Goal: Obtain resource: Download file/media

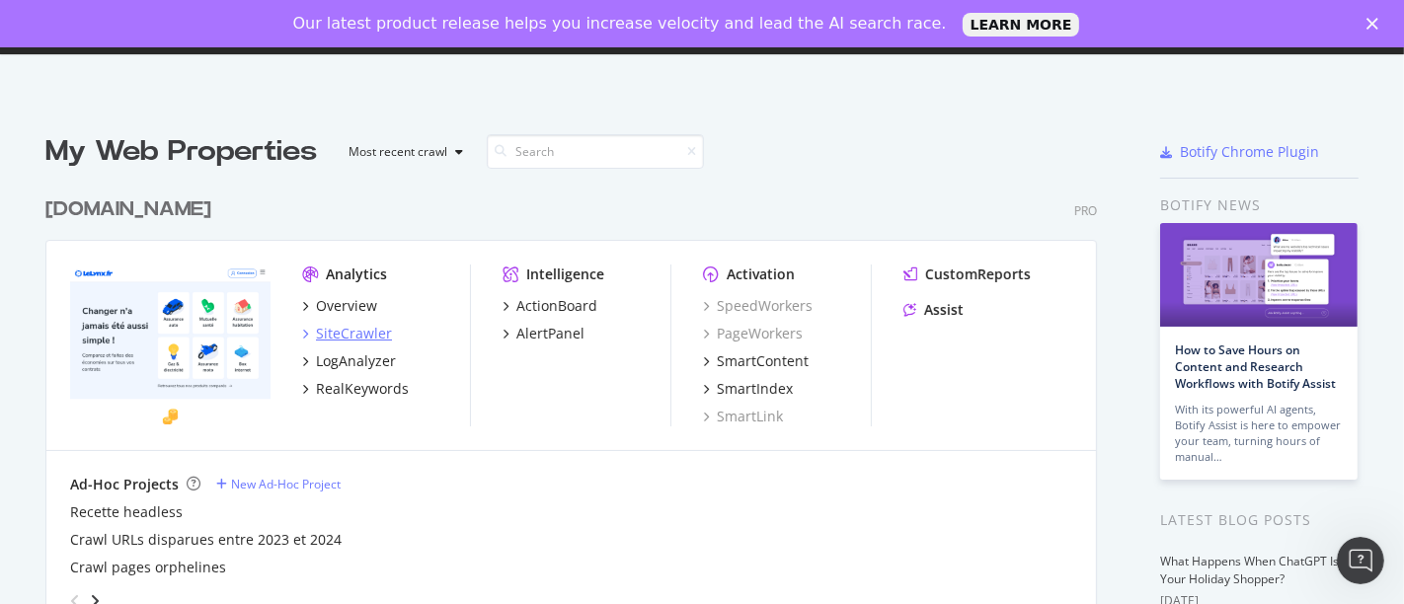
click at [340, 340] on div "SiteCrawler" at bounding box center [354, 334] width 76 height 20
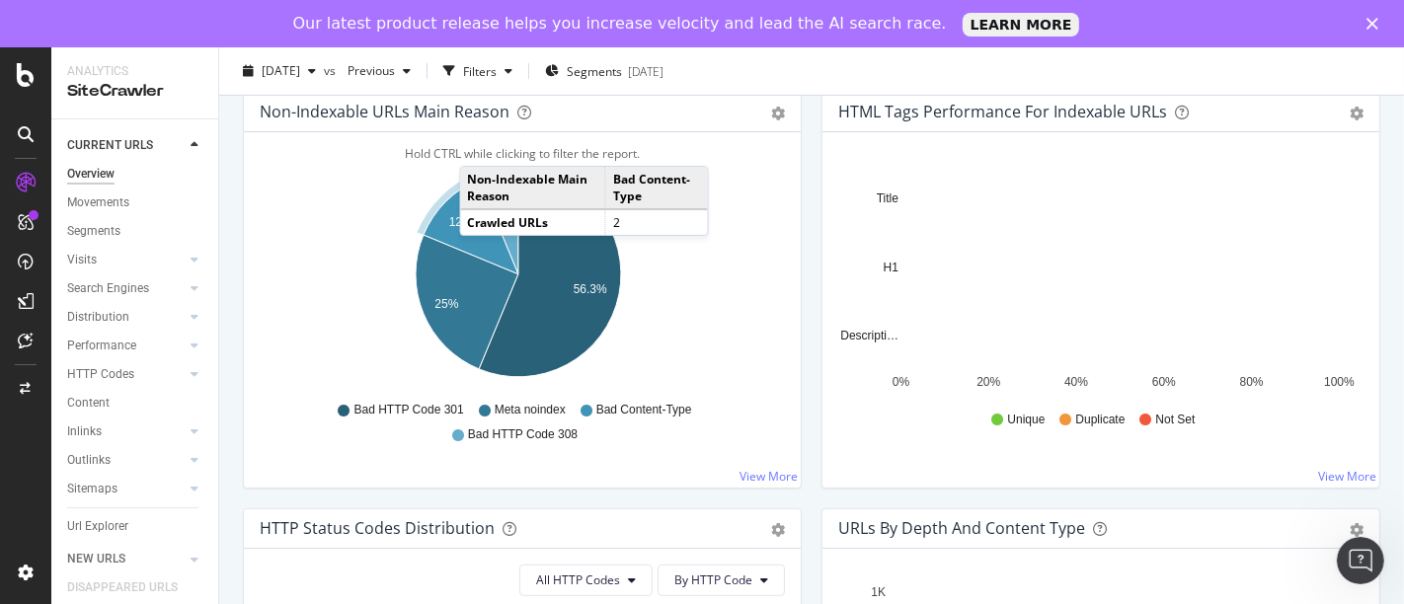
scroll to position [110, 0]
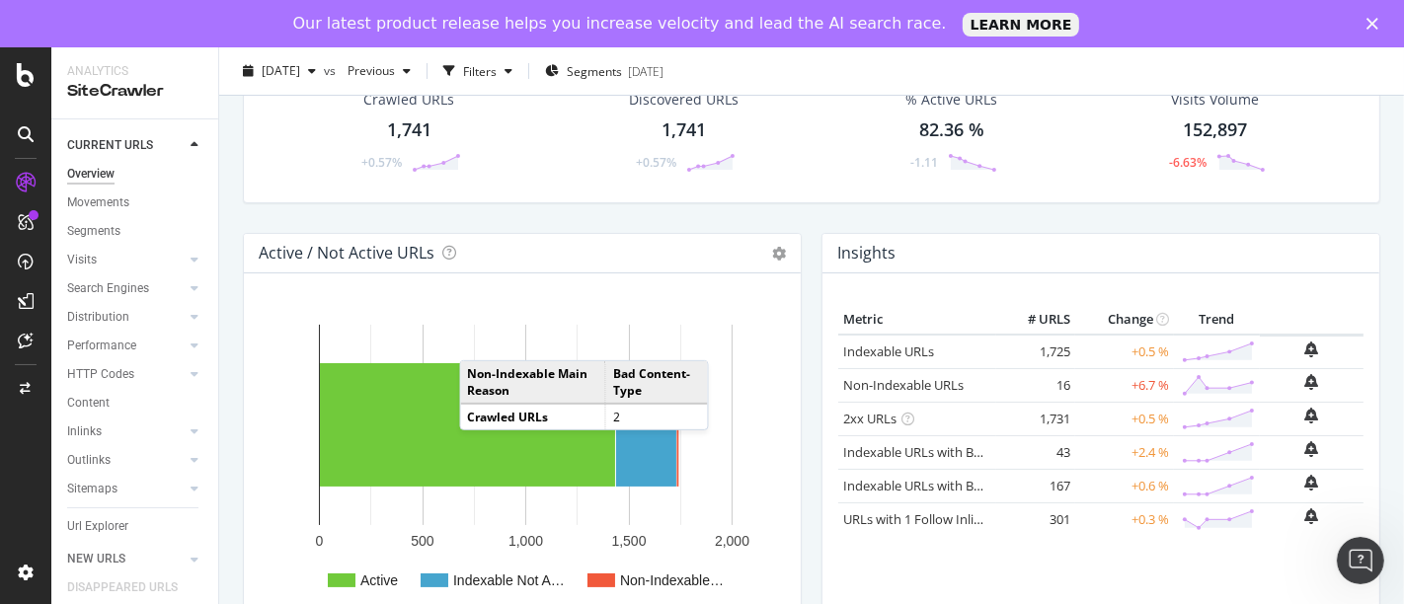
drag, startPoint x: 114, startPoint y: 522, endPoint x: 216, endPoint y: 307, distance: 238.6
click at [114, 522] on div "Url Explorer" at bounding box center [97, 527] width 61 height 21
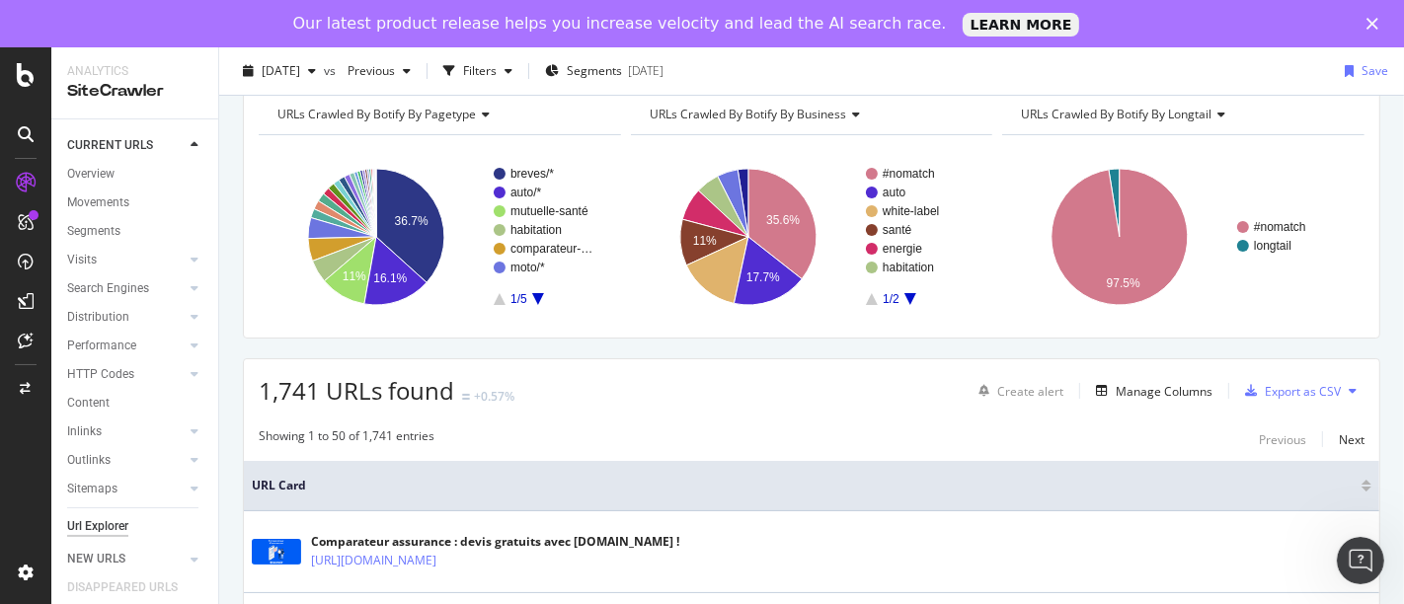
scroll to position [110, 0]
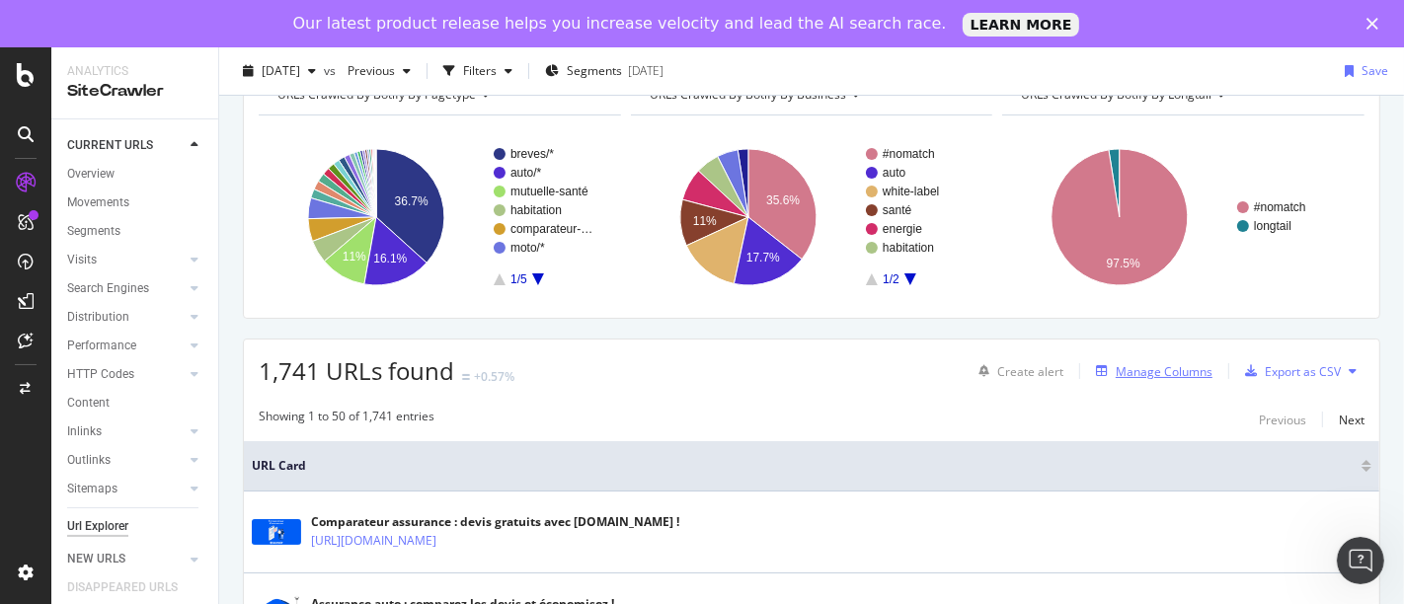
click at [1135, 369] on div "Manage Columns" at bounding box center [1164, 371] width 97 height 17
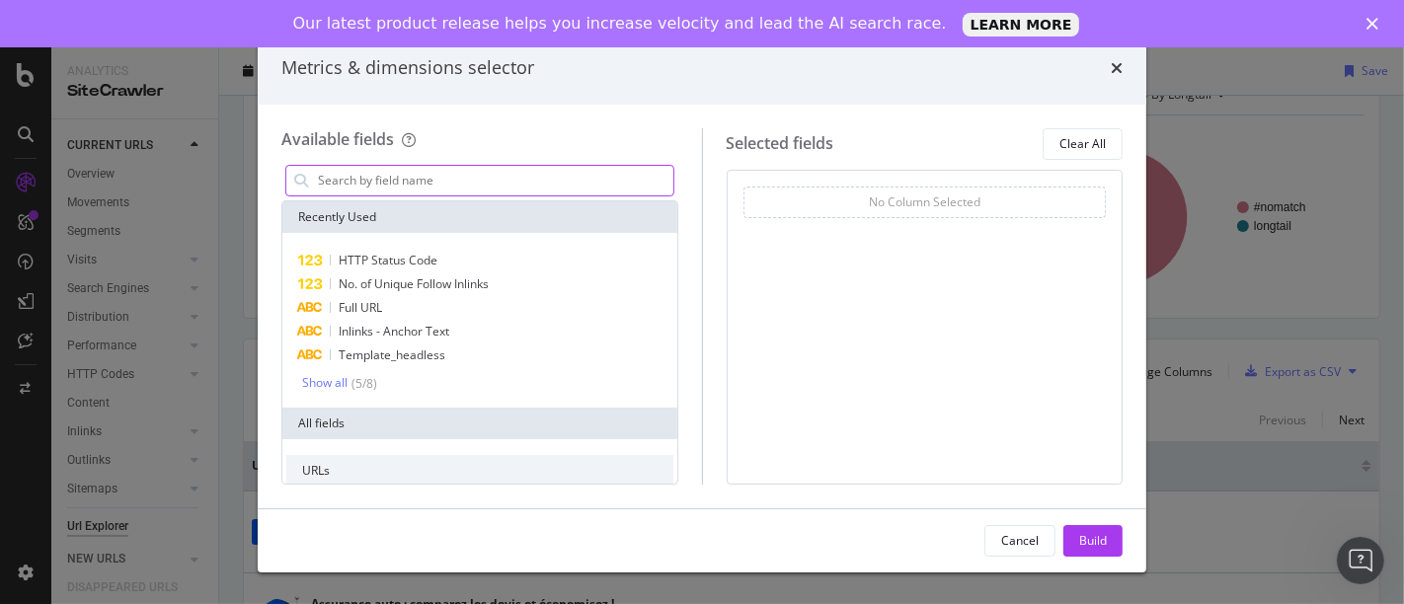
click at [429, 183] on input "modal" at bounding box center [495, 181] width 358 height 30
click at [437, 281] on span "No. of Unique Follow Inlinks" at bounding box center [414, 284] width 150 height 17
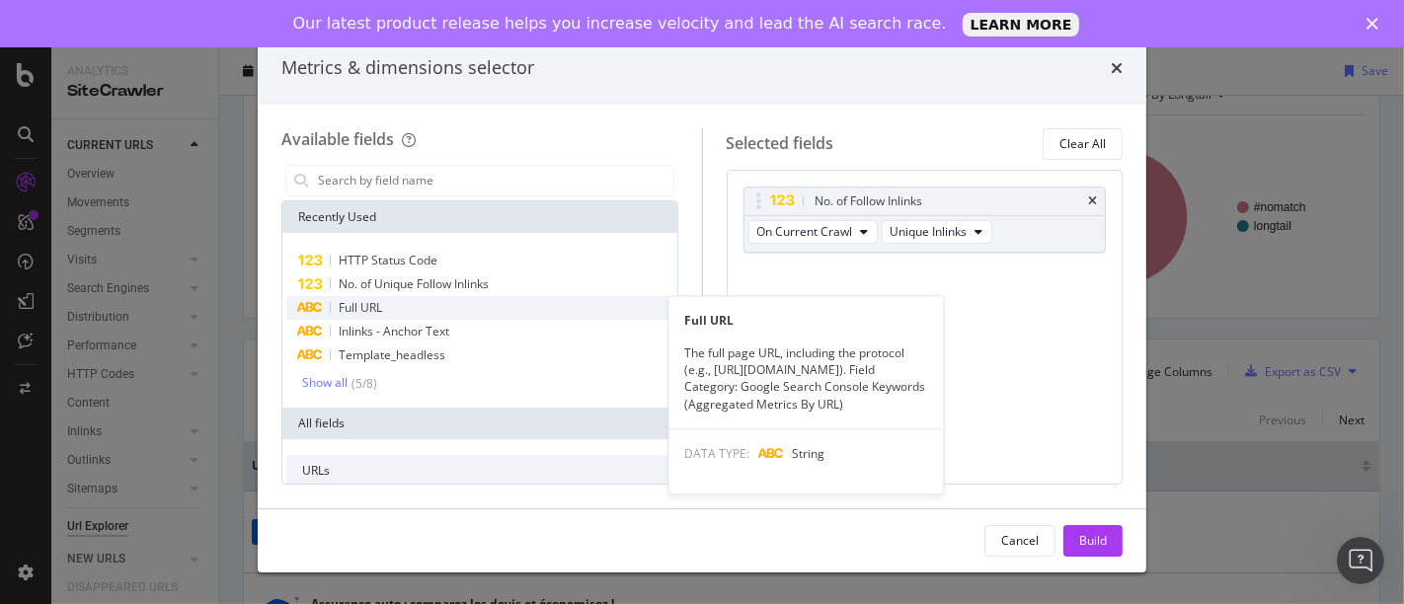
click at [370, 303] on span "Full URL" at bounding box center [360, 307] width 43 height 17
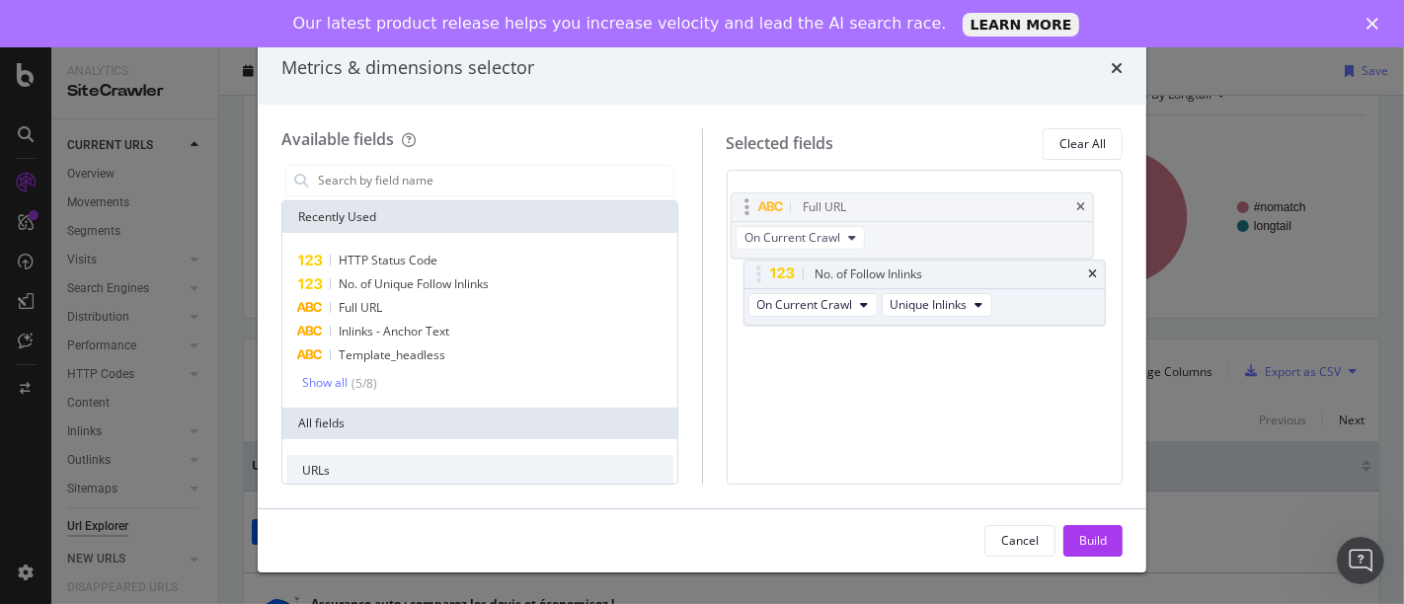
drag, startPoint x: 764, startPoint y: 269, endPoint x: 751, endPoint y: 193, distance: 77.3
click at [751, 193] on body "Analytics SiteCrawler CURRENT URLS Overview Movements Segments Visits Analysis …" at bounding box center [702, 349] width 1404 height 604
click at [1091, 548] on div "Build" at bounding box center [1094, 540] width 28 height 17
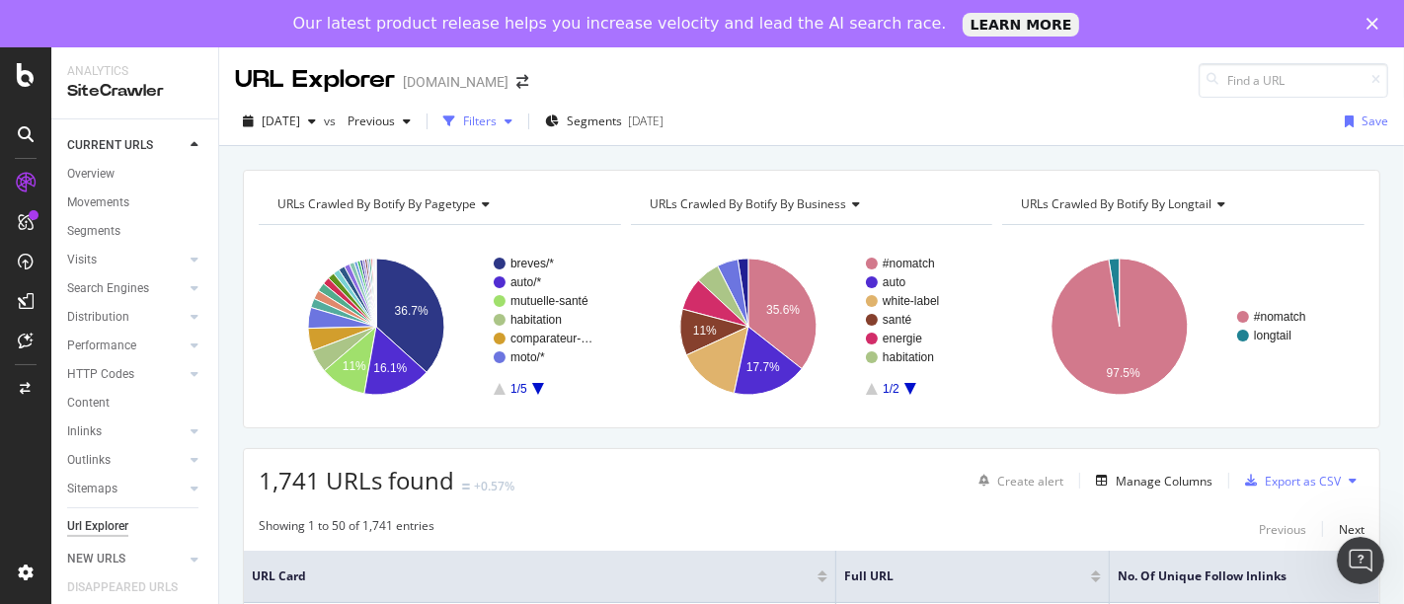
click at [497, 120] on div "Filters" at bounding box center [480, 121] width 34 height 17
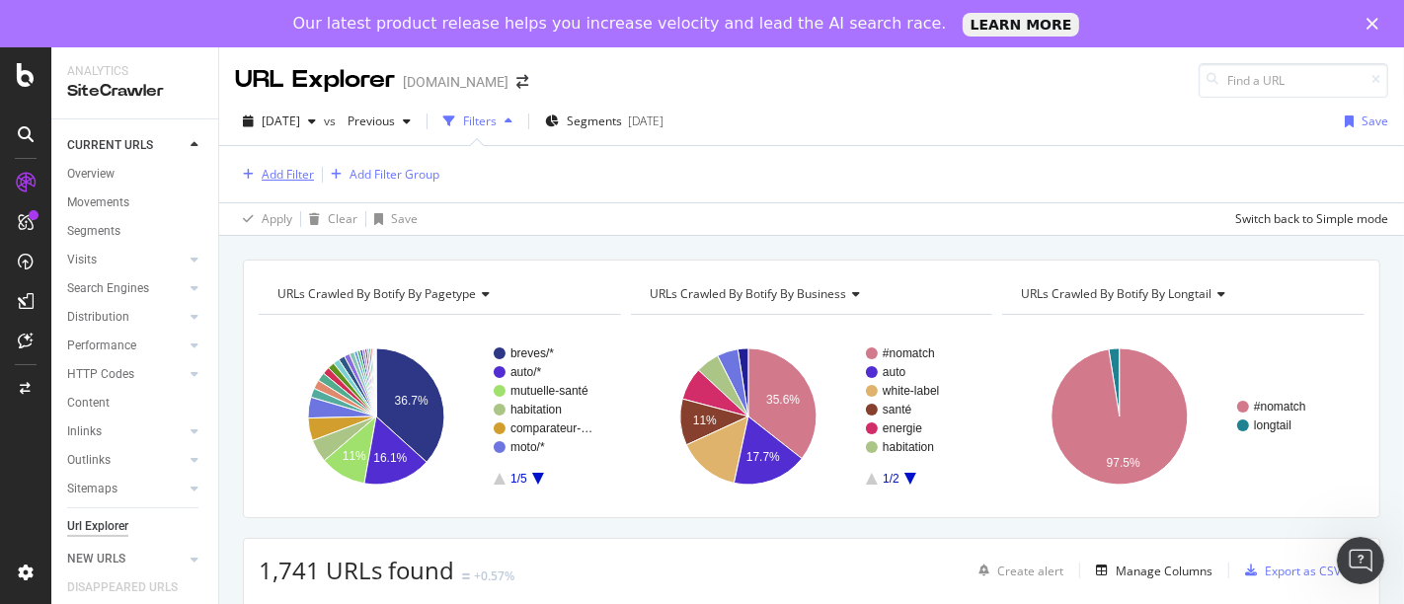
click at [307, 173] on div "Add Filter" at bounding box center [288, 174] width 52 height 17
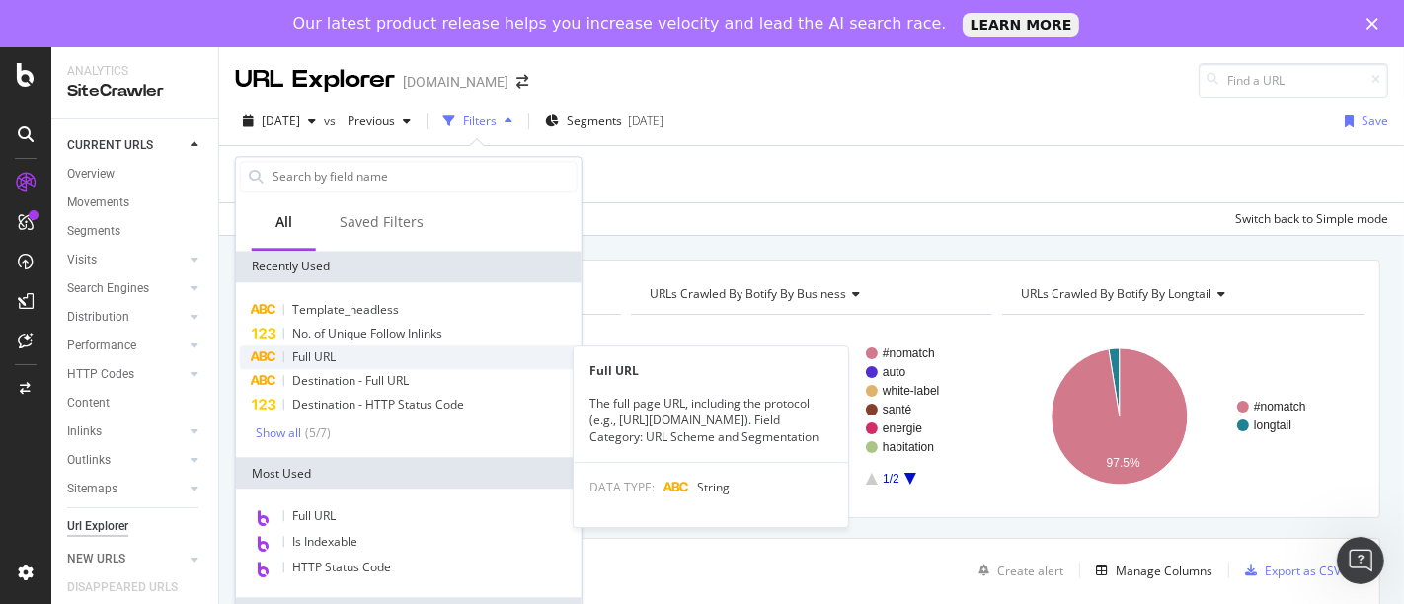
click at [347, 365] on div "Full URL" at bounding box center [409, 358] width 338 height 24
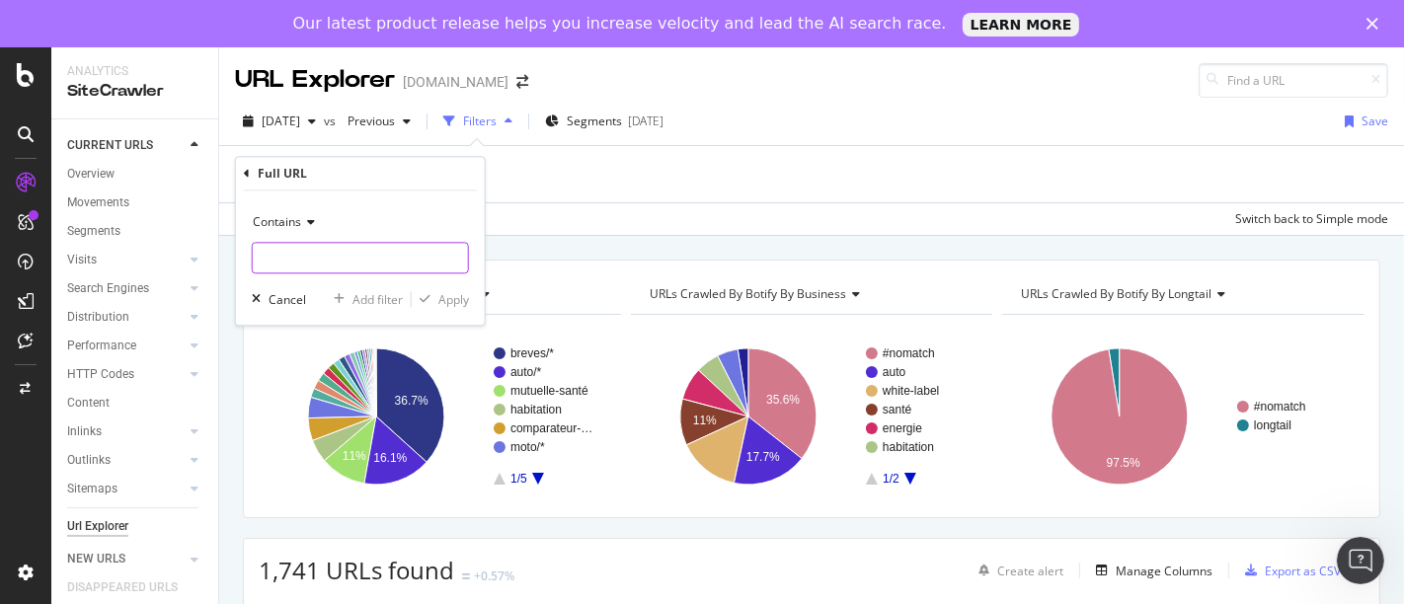
click at [348, 244] on input "text" at bounding box center [360, 258] width 215 height 32
type input "M"
type input "mutuelle"
click at [426, 293] on icon "button" at bounding box center [425, 299] width 11 height 12
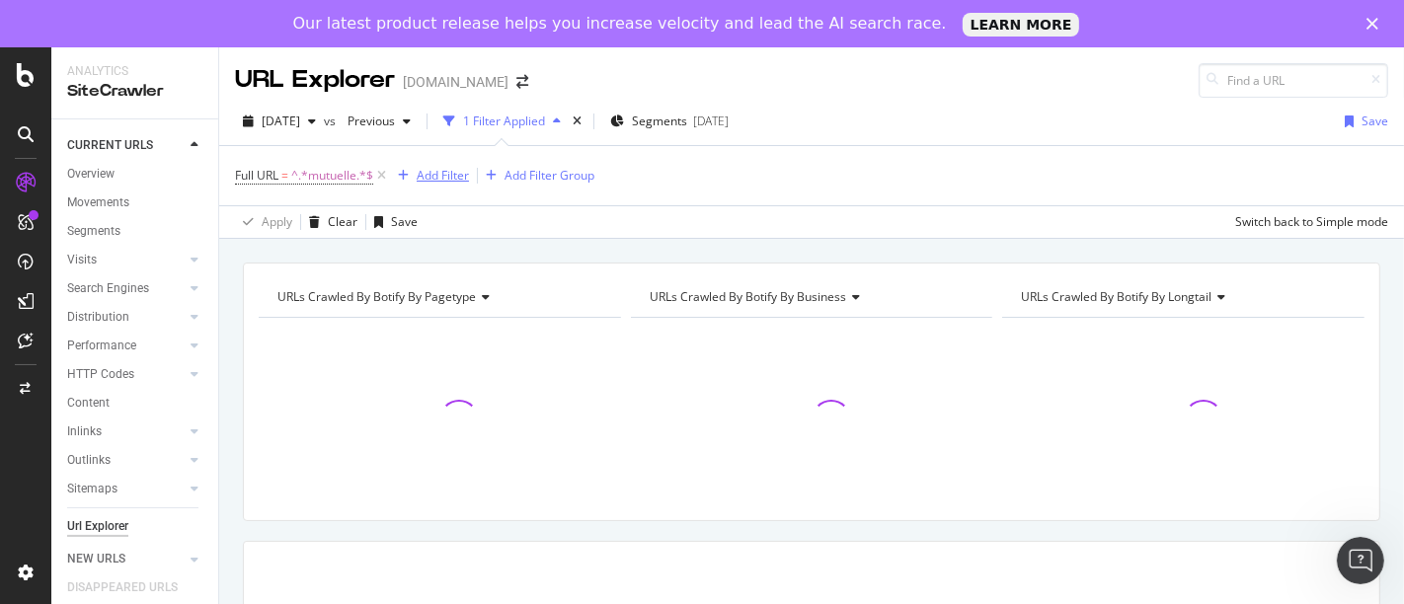
click at [447, 179] on div "Add Filter" at bounding box center [443, 175] width 52 height 17
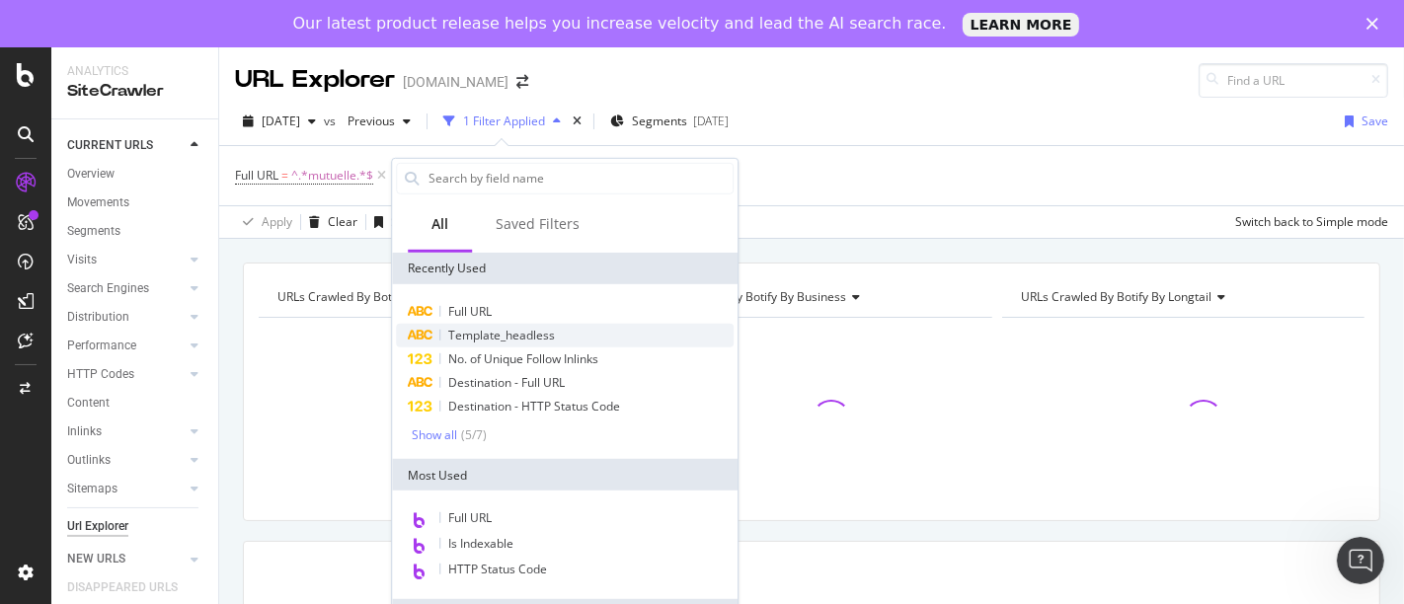
click at [502, 338] on span "Template_headless" at bounding box center [501, 335] width 107 height 17
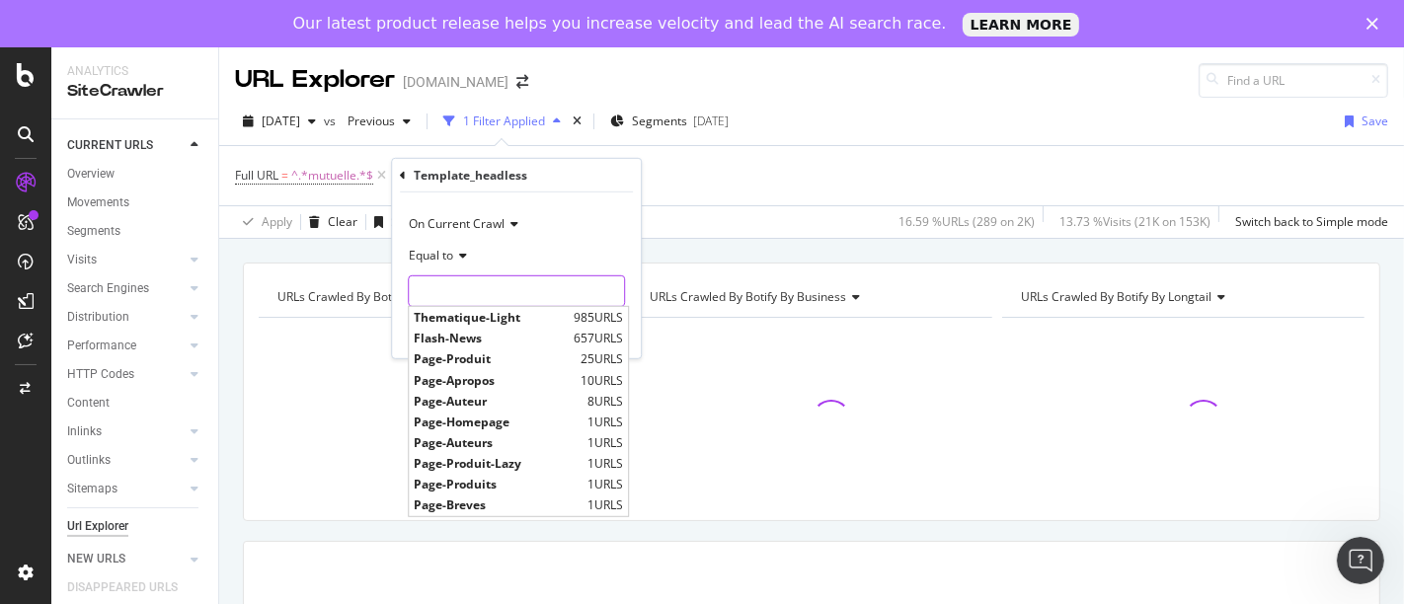
click at [460, 280] on input "text" at bounding box center [516, 292] width 215 height 32
click at [488, 314] on span "Thematique-Light" at bounding box center [491, 317] width 155 height 17
type input "Thematique-Light"
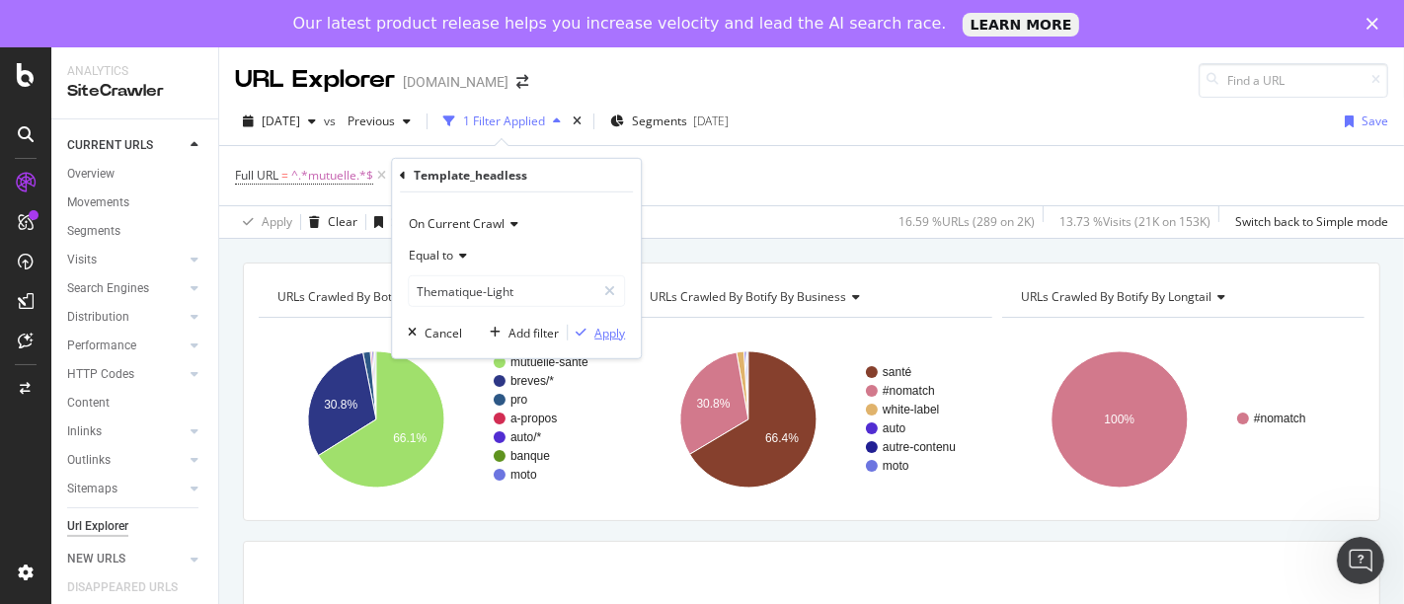
click at [618, 331] on div "Apply" at bounding box center [610, 332] width 31 height 17
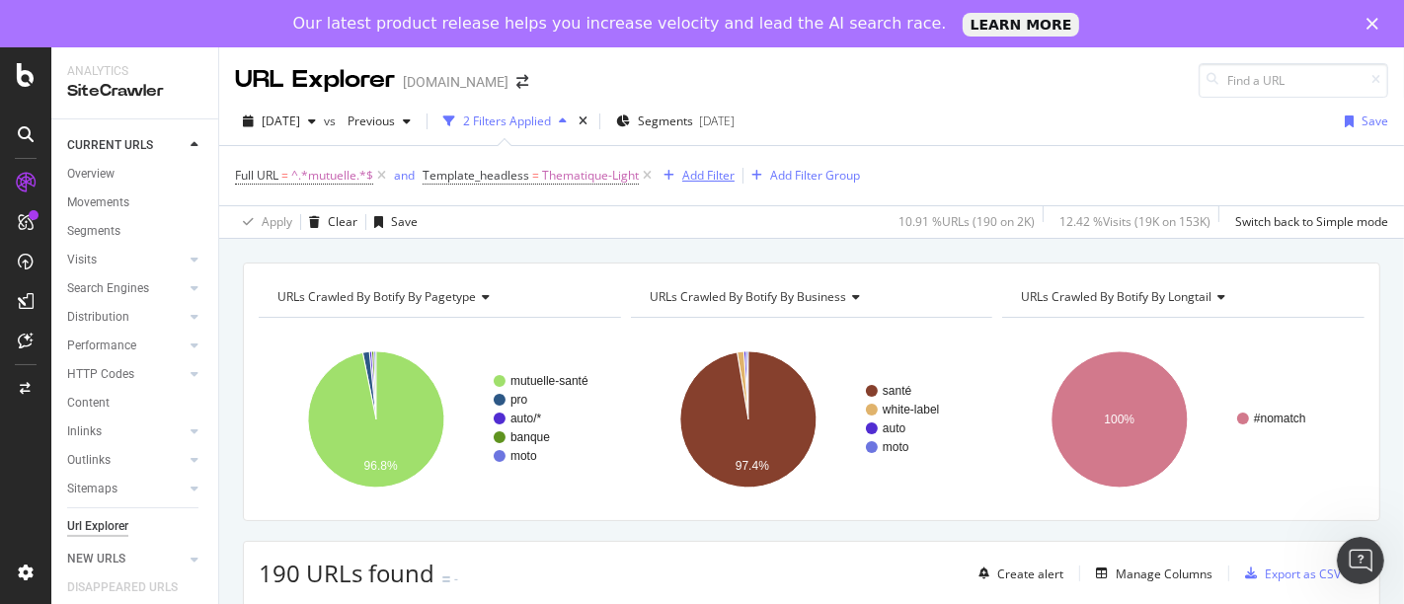
click at [725, 170] on div "Add Filter" at bounding box center [708, 175] width 52 height 17
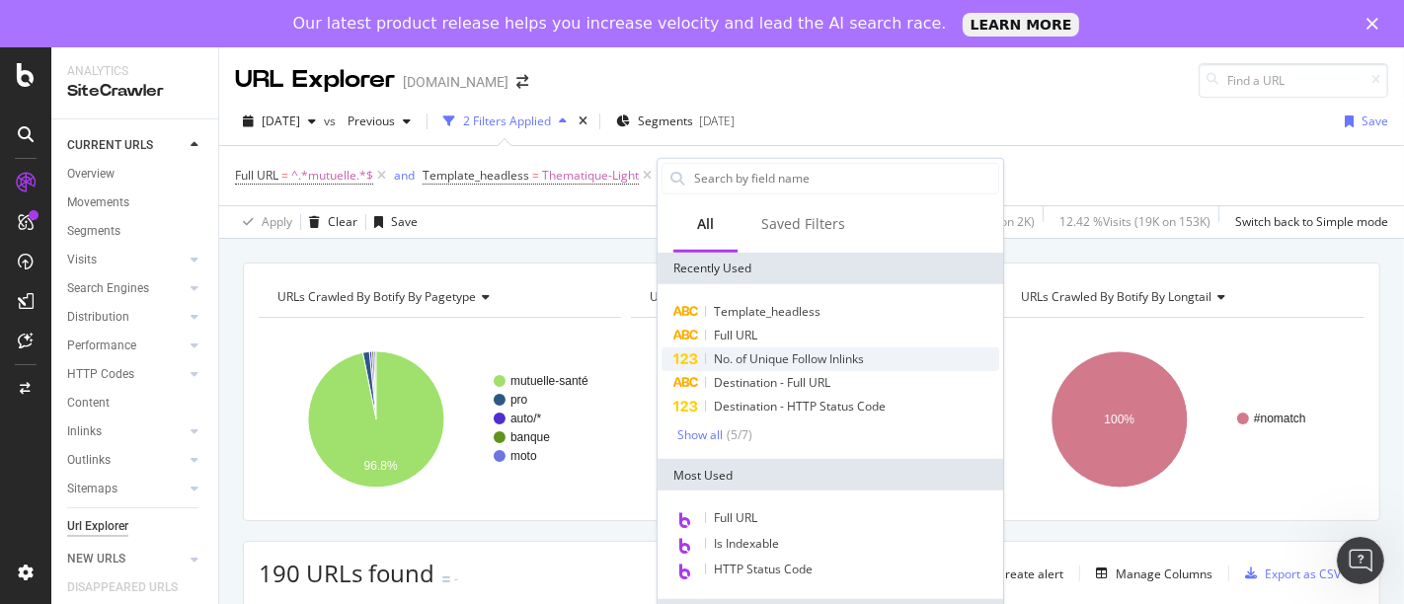
click at [735, 355] on span "No. of Unique Follow Inlinks" at bounding box center [789, 359] width 150 height 17
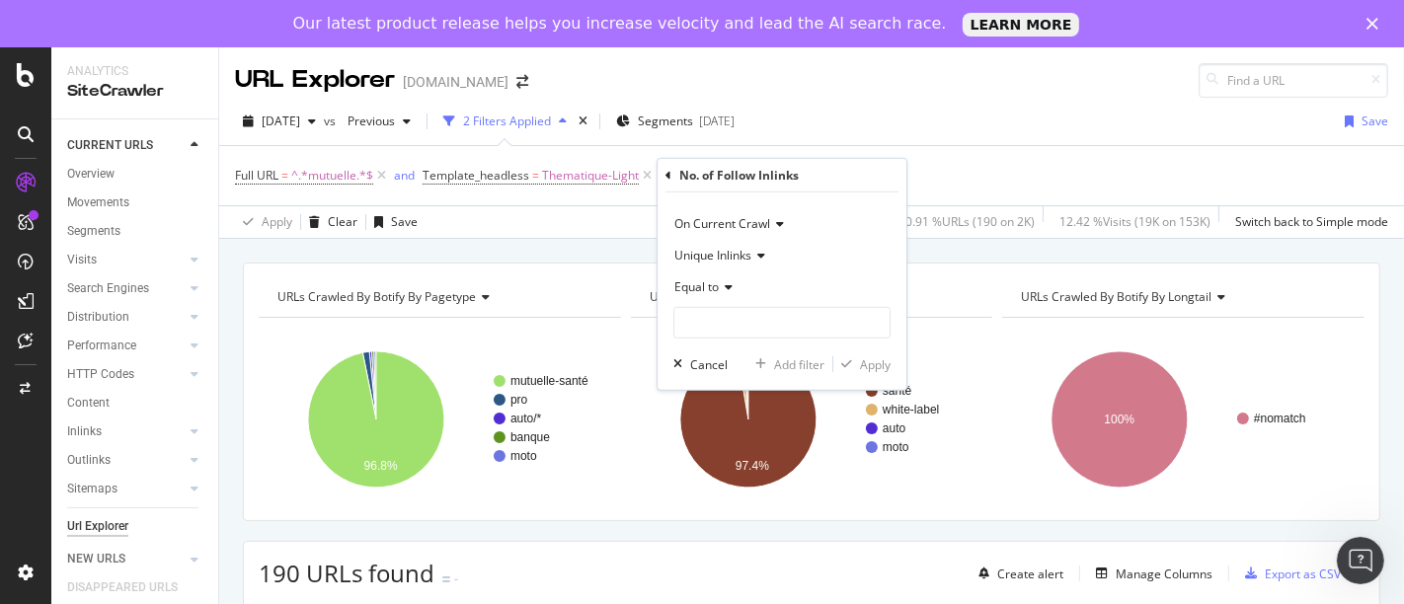
click at [722, 284] on icon at bounding box center [726, 287] width 14 height 12
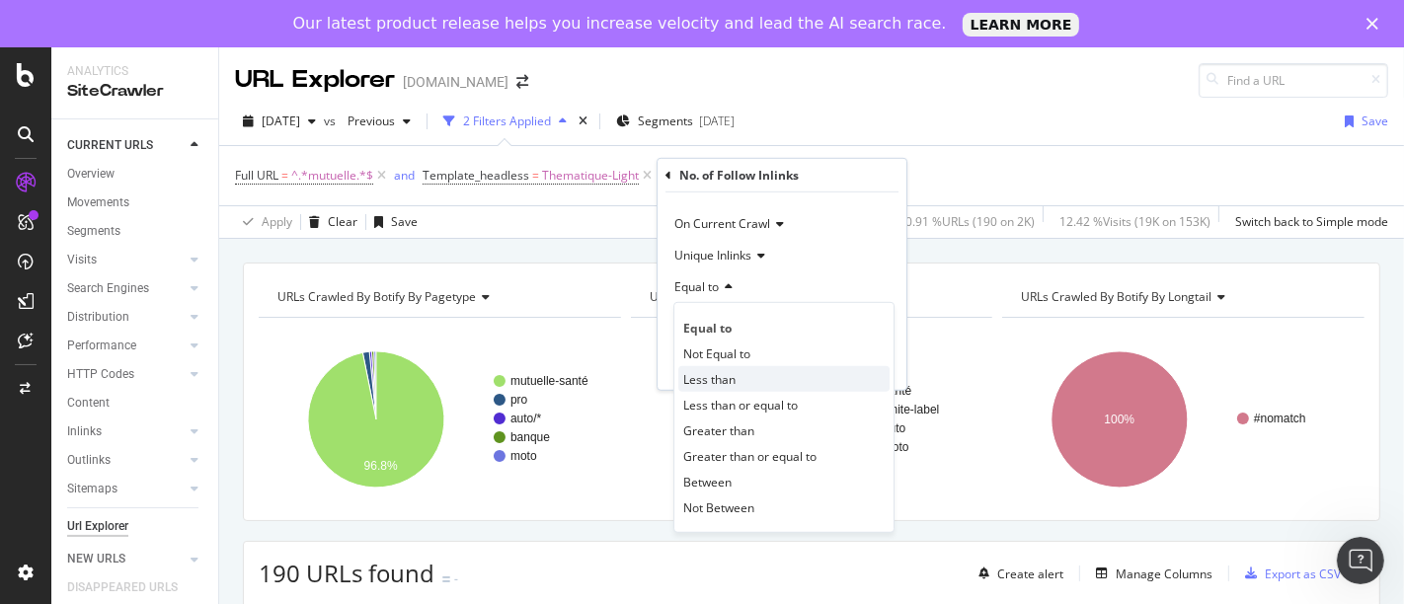
click at [737, 369] on div "Less than" at bounding box center [784, 379] width 211 height 26
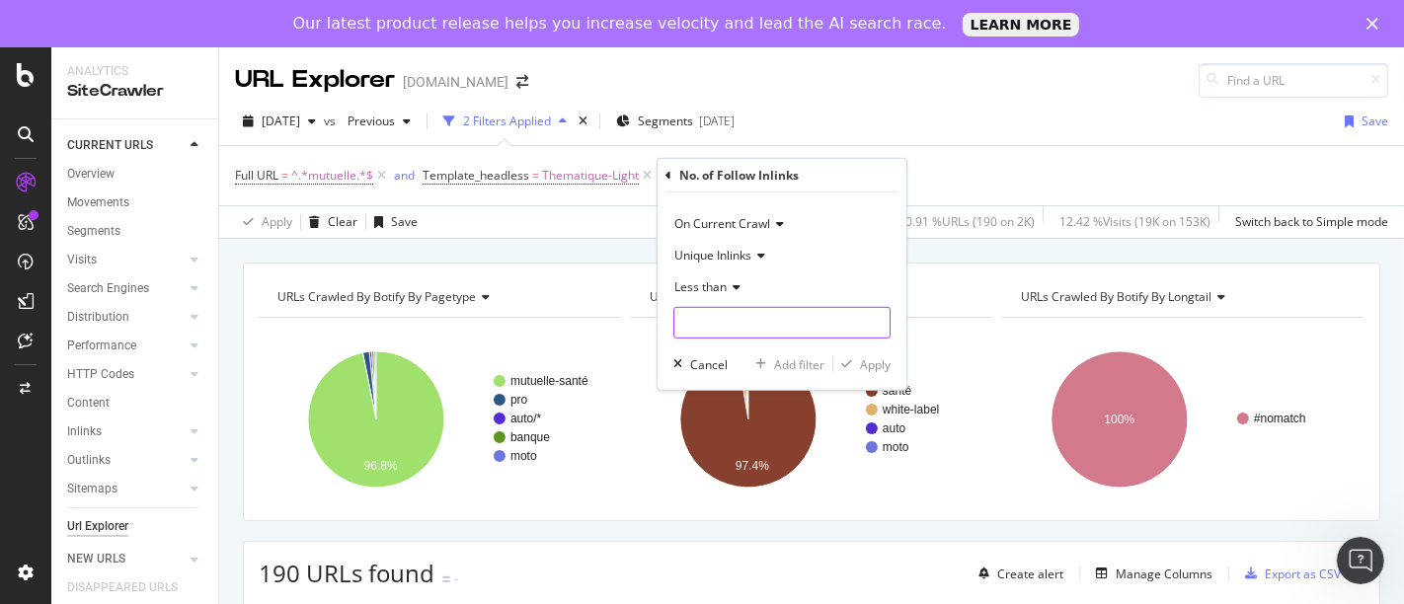
click at [736, 325] on input "number" at bounding box center [782, 323] width 217 height 32
type input "20"
click at [853, 365] on div "button" at bounding box center [847, 365] width 27 height 12
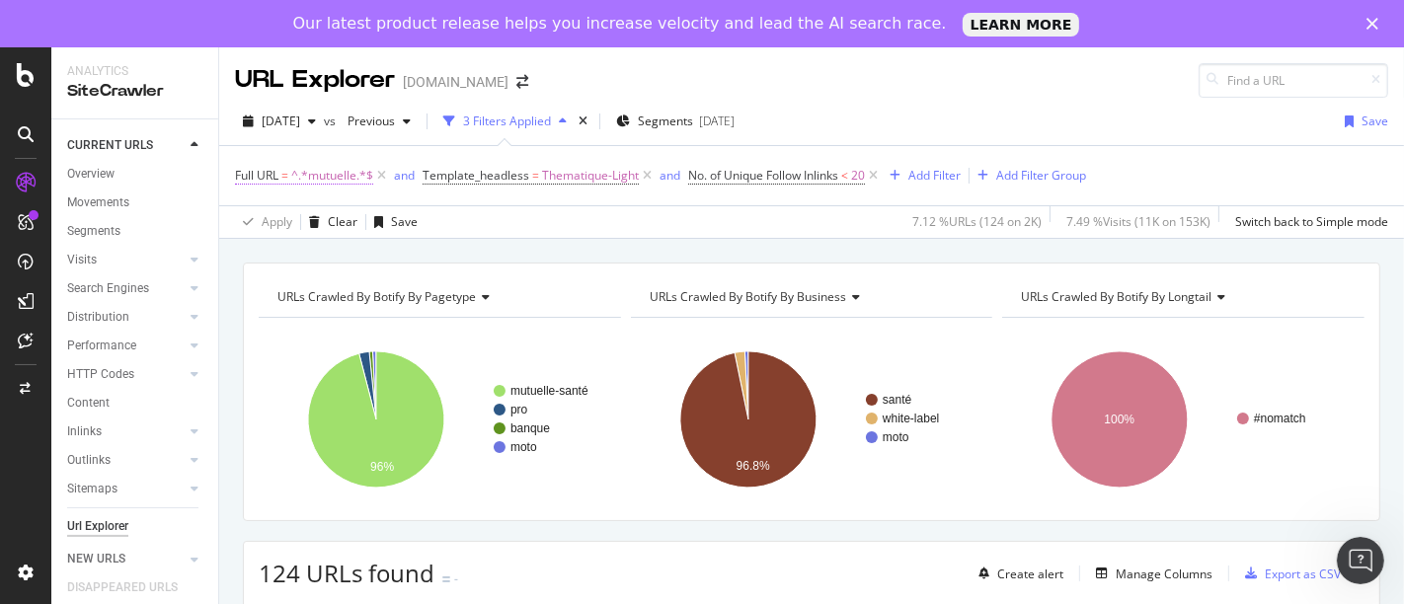
click at [333, 181] on span "^.*mutuelle.*$" at bounding box center [332, 176] width 82 height 28
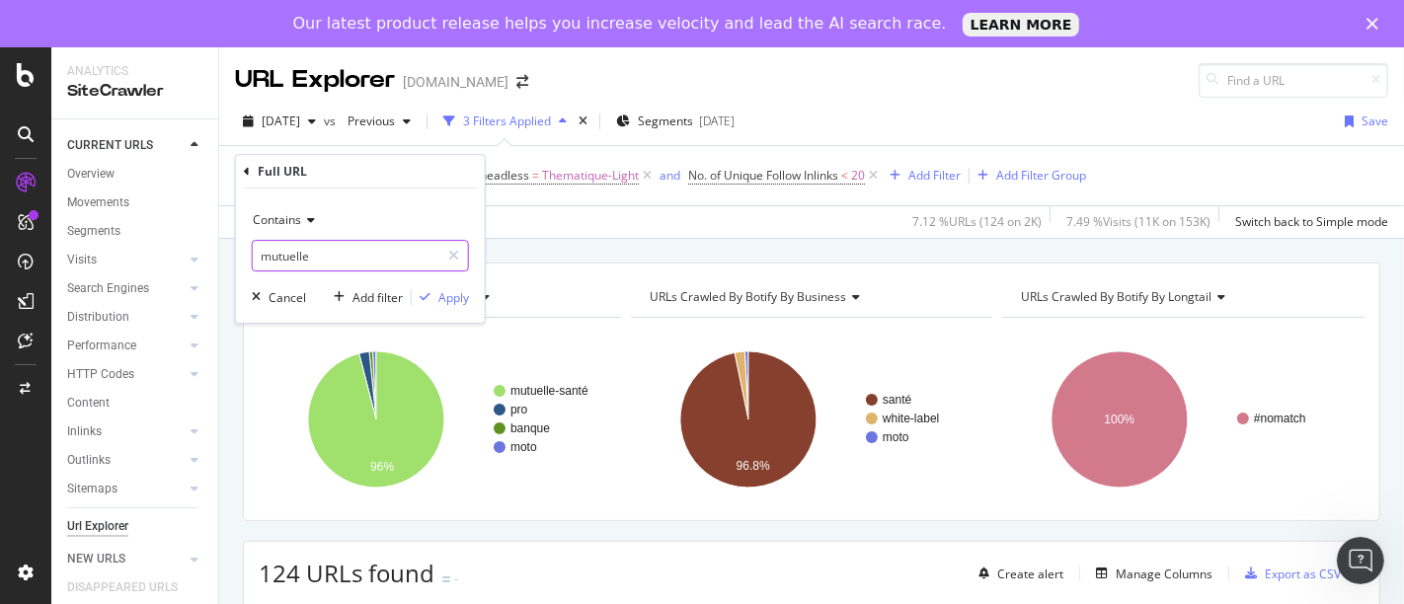
click at [324, 252] on input "mutuelle" at bounding box center [346, 256] width 187 height 32
click at [328, 255] on input "mutuelle" at bounding box center [346, 256] width 187 height 32
type input "mutuelle-[DEMOGRAPHIC_DATA]/"
click at [437, 303] on div "Apply" at bounding box center [440, 297] width 57 height 18
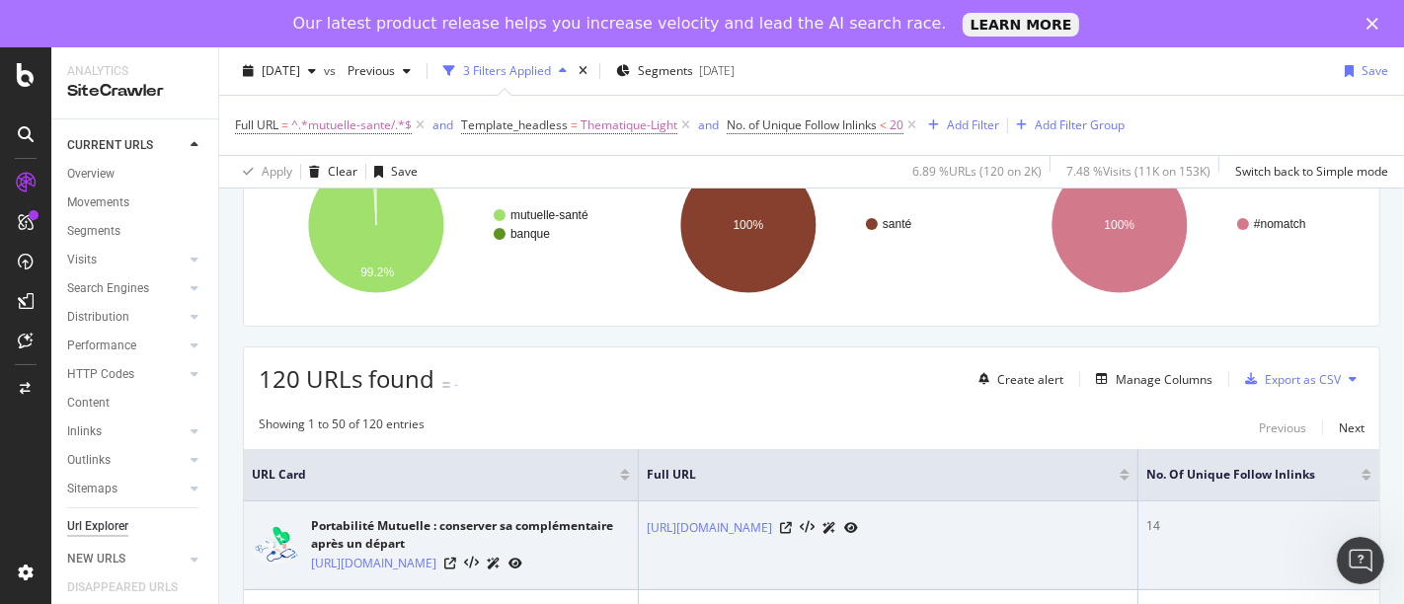
scroll to position [329, 0]
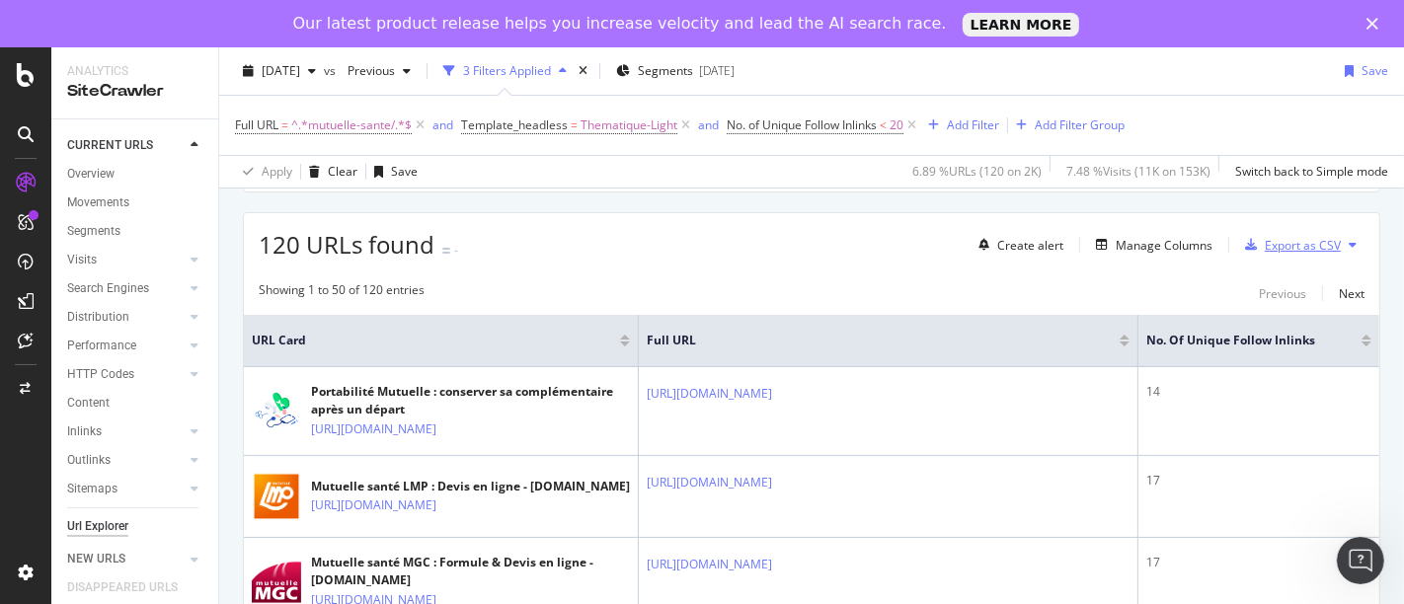
click at [1269, 241] on div "Export as CSV" at bounding box center [1303, 245] width 76 height 17
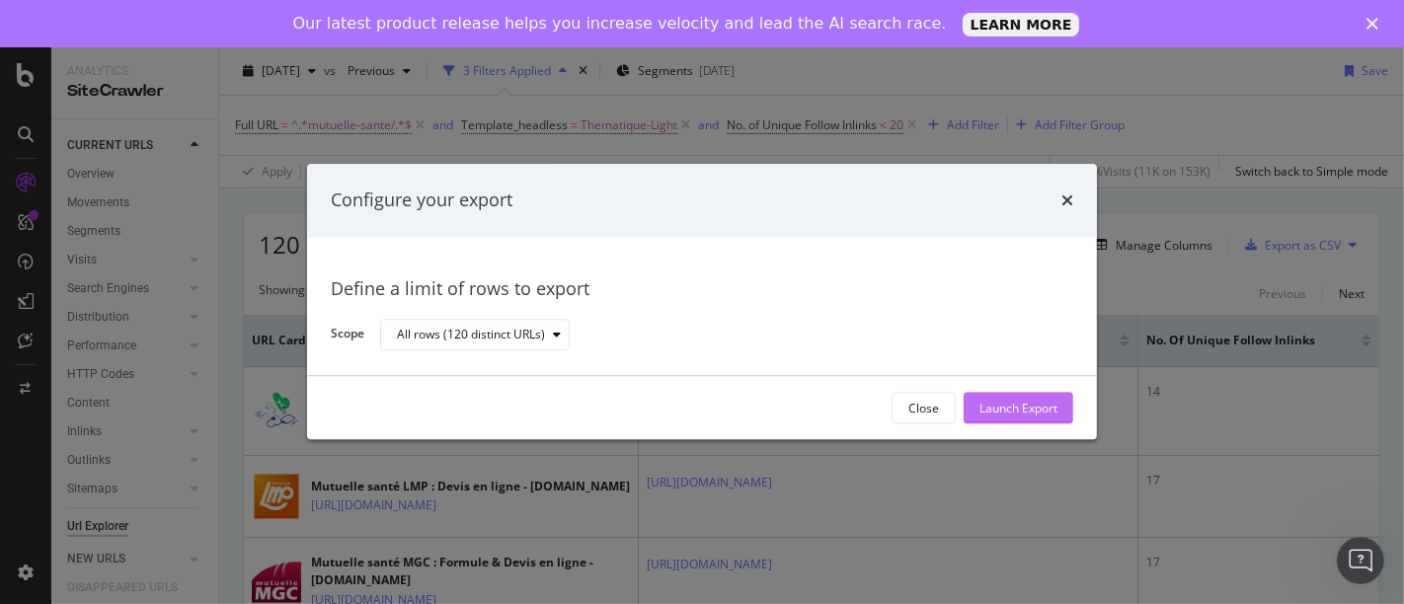
click at [993, 400] on div "Launch Export" at bounding box center [1019, 408] width 78 height 17
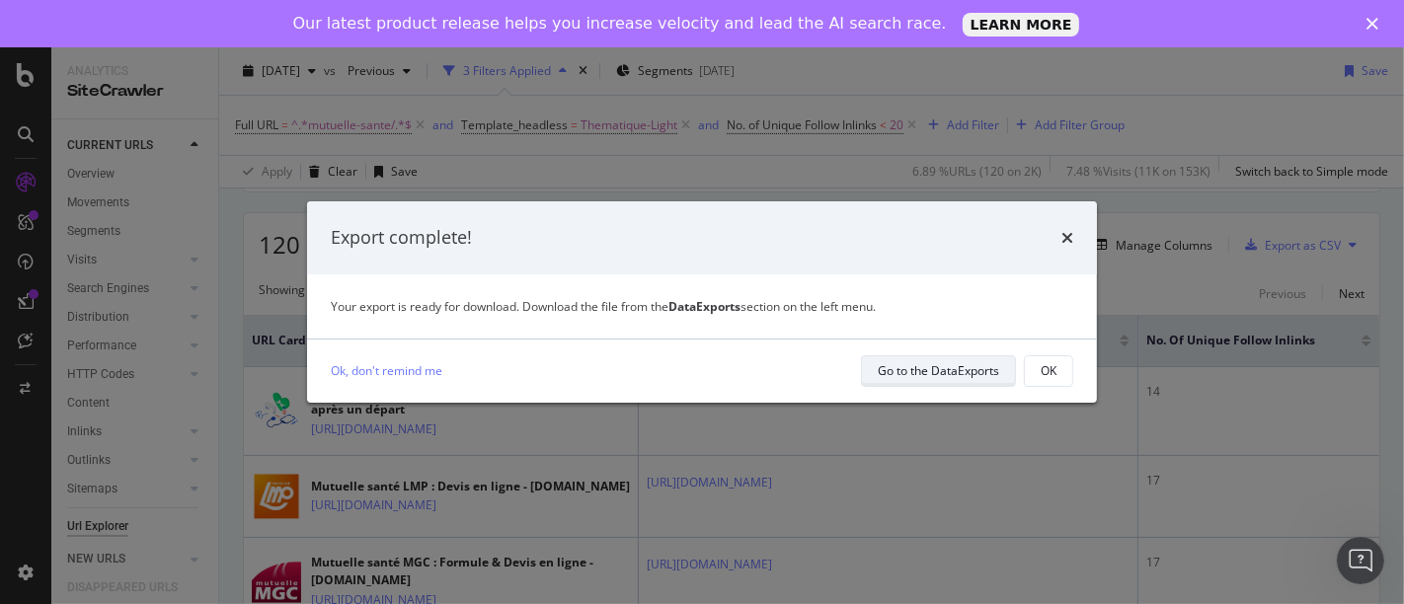
click at [926, 370] on div "Go to the DataExports" at bounding box center [938, 370] width 121 height 17
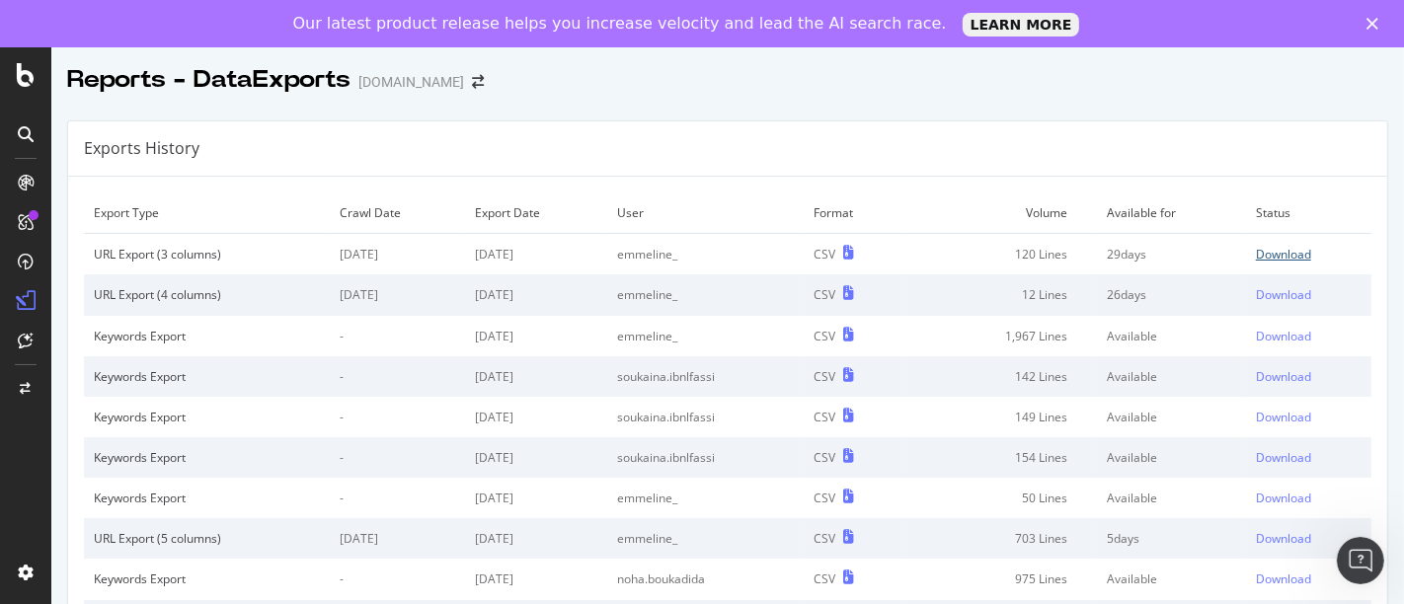
click at [1263, 249] on div "Download" at bounding box center [1283, 254] width 55 height 17
